Goal: Task Accomplishment & Management: Manage account settings

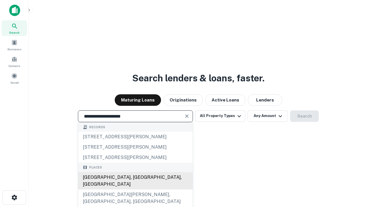
click at [135, 189] on div "Santa Monica, CA, USA" at bounding box center [135, 180] width 114 height 17
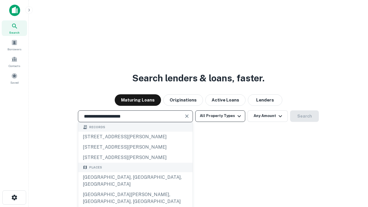
type input "**********"
click at [220, 116] on button "All Property Types" at bounding box center [220, 115] width 50 height 11
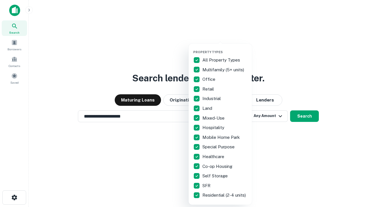
click at [225, 48] on button "button" at bounding box center [224, 48] width 63 height 0
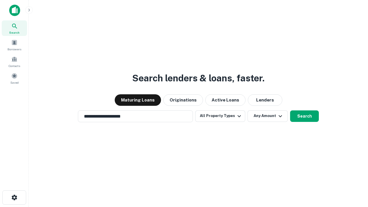
scroll to position [9, 0]
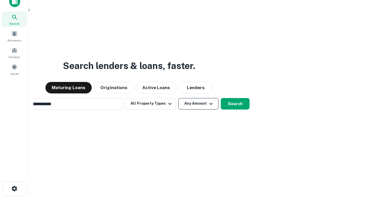
click at [178, 98] on button "Any Amount" at bounding box center [198, 103] width 40 height 11
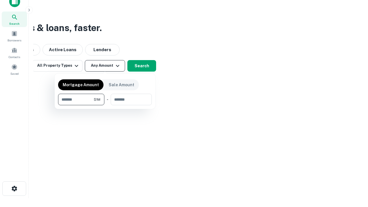
scroll to position [9, 0]
type input "*******"
click at [105, 105] on button "button" at bounding box center [105, 105] width 94 height 0
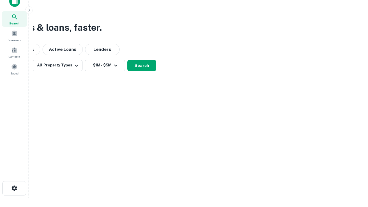
scroll to position [9, 0]
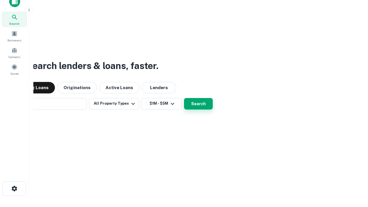
click at [184, 98] on button "Search" at bounding box center [198, 103] width 29 height 11
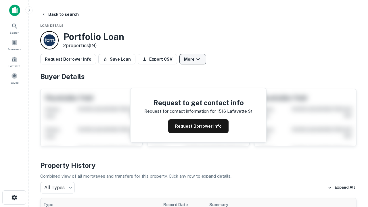
click at [193, 59] on button "More" at bounding box center [192, 59] width 27 height 10
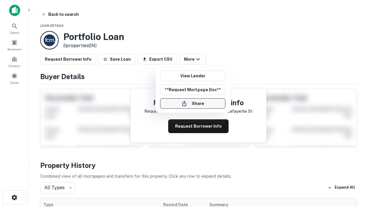
click at [193, 103] on button "Share" at bounding box center [192, 103] width 65 height 10
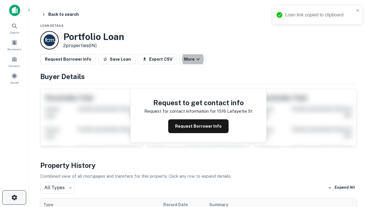
click at [14, 197] on icon "button" at bounding box center [14, 197] width 7 height 7
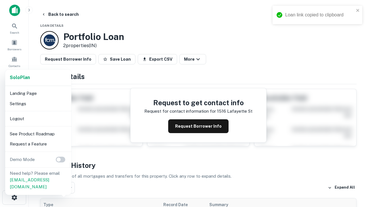
click at [38, 118] on li "Logout" at bounding box center [38, 119] width 62 height 10
